Goal: Task Accomplishment & Management: Manage account settings

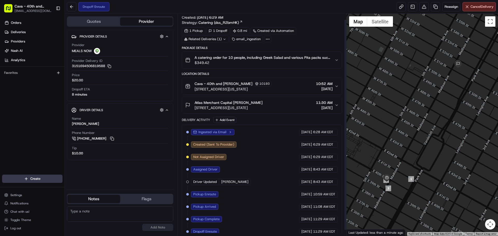
scroll to position [12, 0]
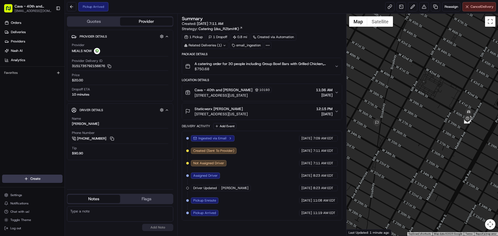
click at [468, 8] on button "Cancel Delivery" at bounding box center [478, 6] width 33 height 9
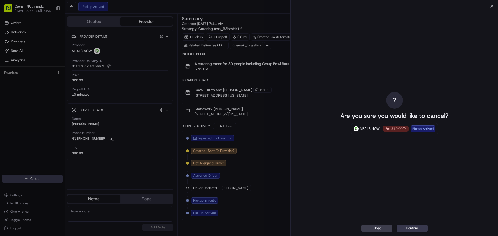
click at [409, 232] on div "Close Confirm" at bounding box center [394, 228] width 207 height 16
click at [411, 229] on button "Confirm" at bounding box center [411, 228] width 31 height 7
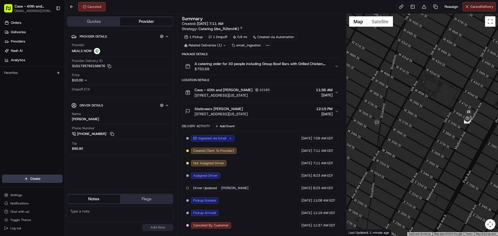
click at [480, 6] on span "Cancel Delivery" at bounding box center [481, 6] width 23 height 5
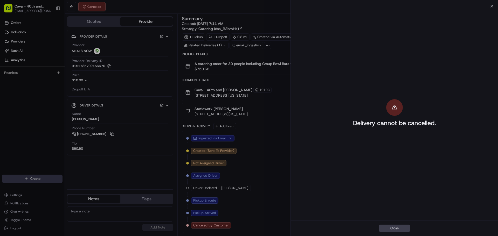
click at [390, 233] on div "Close" at bounding box center [394, 228] width 207 height 16
drag, startPoint x: 390, startPoint y: 232, endPoint x: 374, endPoint y: 233, distance: 16.6
click at [374, 233] on div "Close" at bounding box center [394, 228] width 207 height 16
